Goal: Go to known website: Go to known website

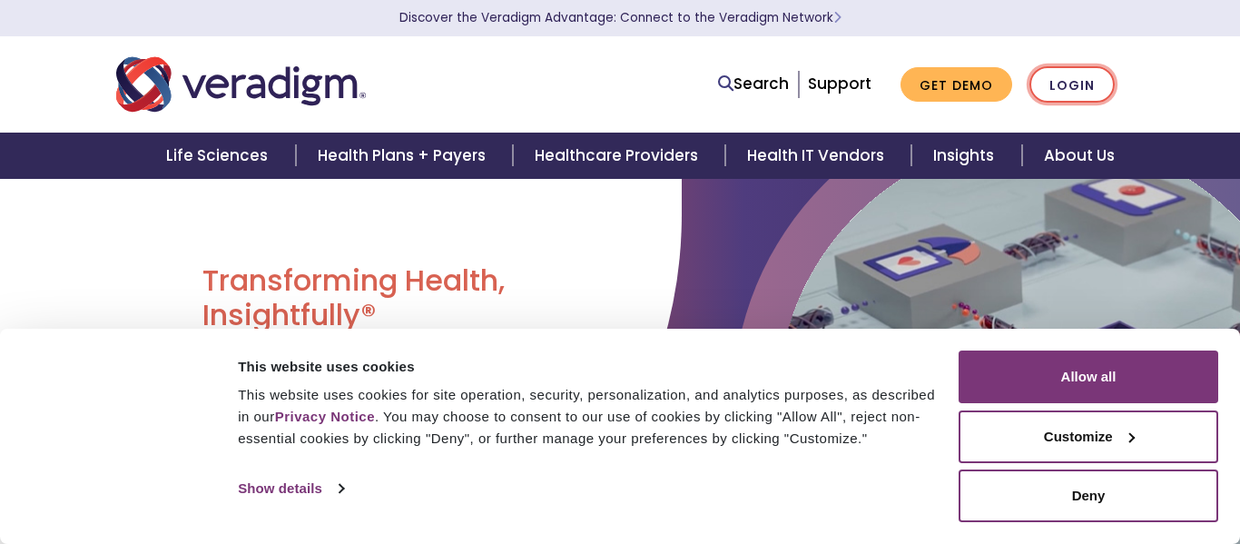
click at [1065, 77] on link "Login" at bounding box center [1072, 84] width 85 height 37
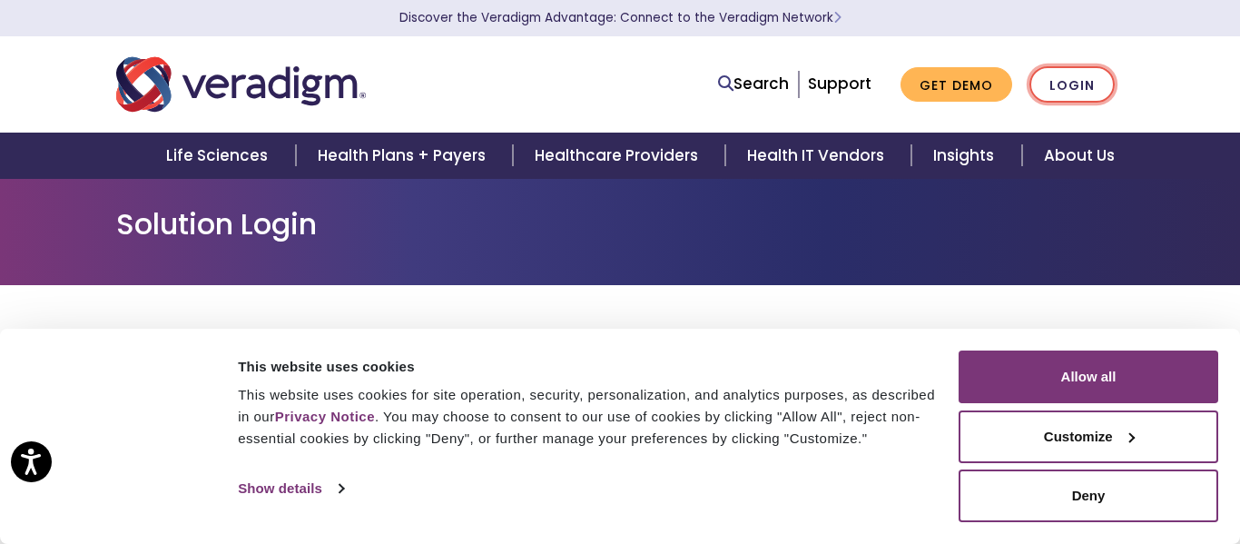
click at [1067, 77] on link "Login" at bounding box center [1072, 84] width 85 height 37
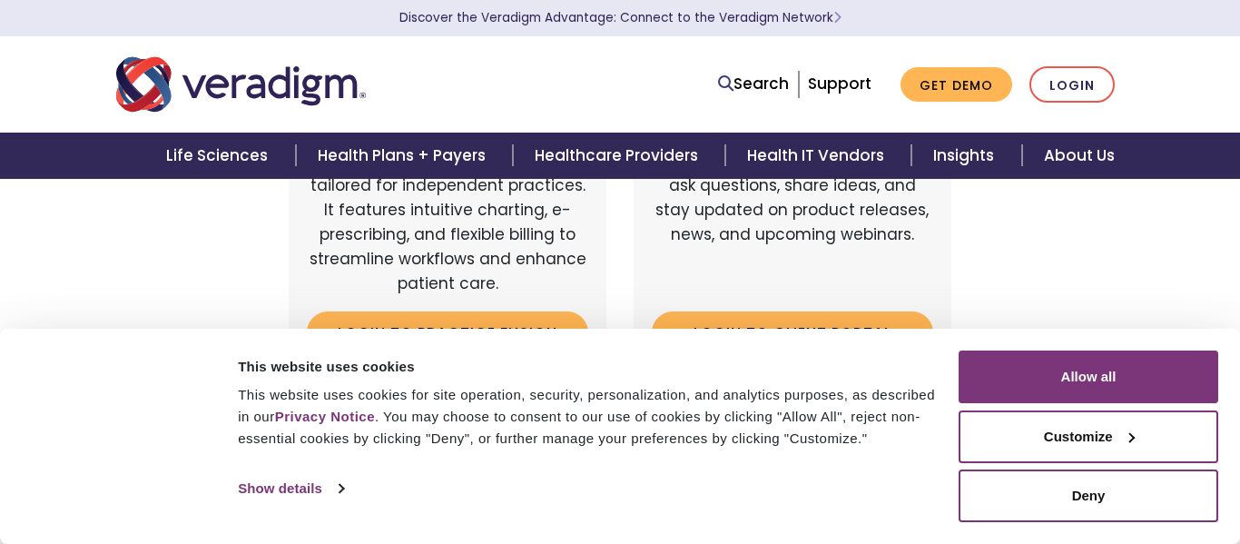
scroll to position [764, 0]
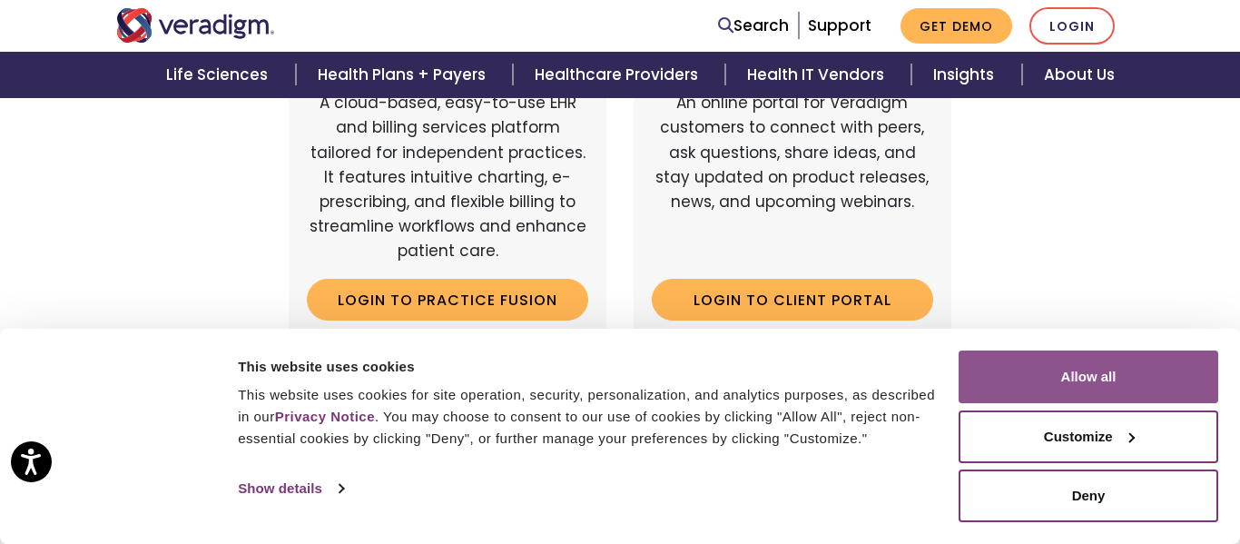
click at [1061, 378] on button "Allow all" at bounding box center [1089, 376] width 260 height 53
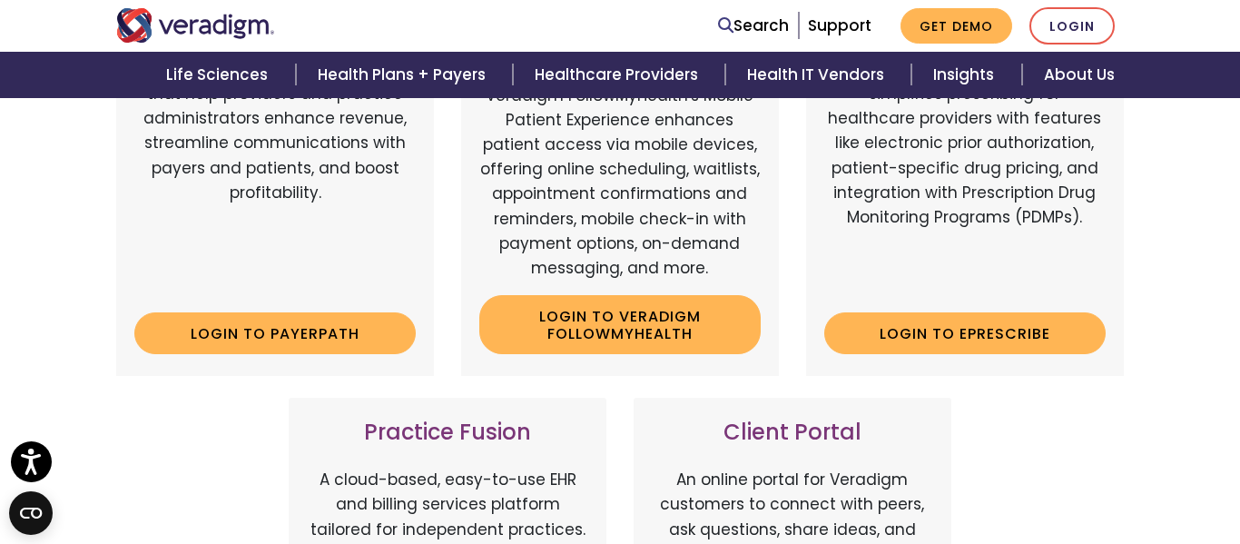
scroll to position [388, 0]
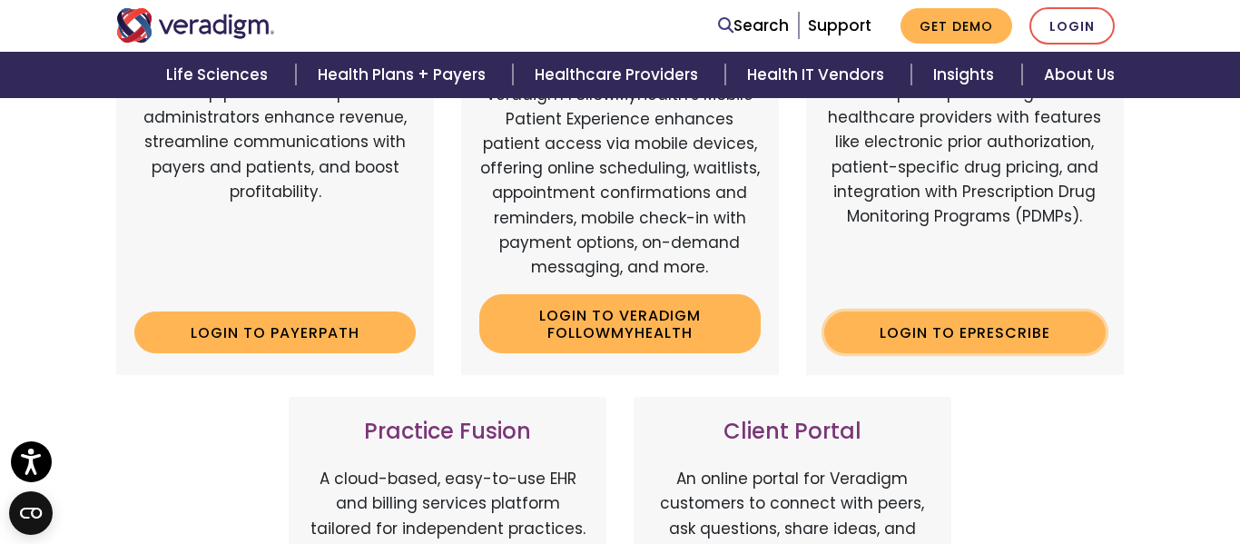
click at [902, 325] on link "Login to ePrescribe" at bounding box center [964, 332] width 281 height 42
